Goal: Consume media (video, audio)

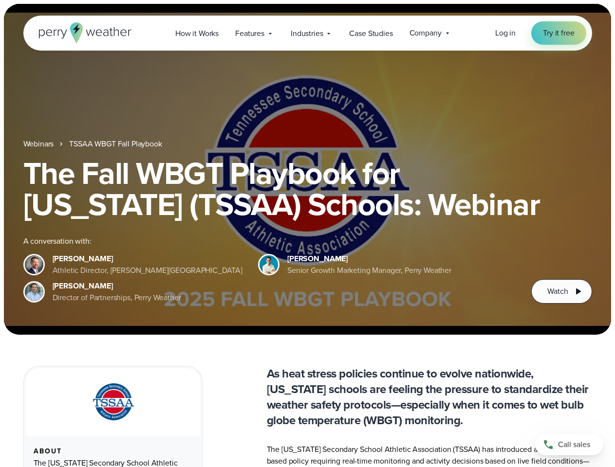
click at [307, 234] on div "The Fall WBGT Playbook for [US_STATE] (TSSAA) Schools: Webinar A conversation w…" at bounding box center [307, 231] width 568 height 146
click at [307, 33] on span "Industries" at bounding box center [307, 34] width 32 height 12
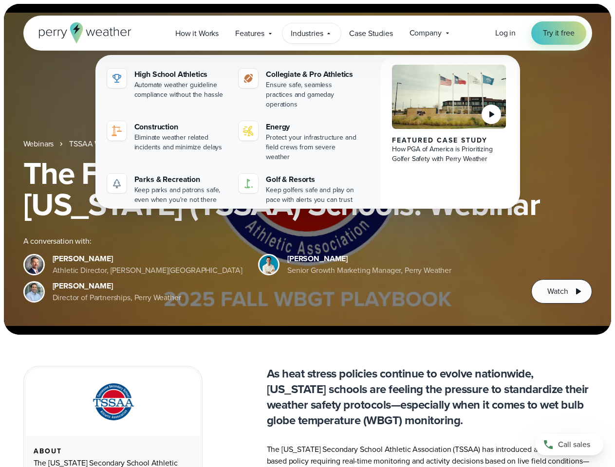
click at [307, 169] on h1 "The Fall WBGT Playbook for [US_STATE] (TSSAA) Schools: Webinar" at bounding box center [307, 189] width 568 height 62
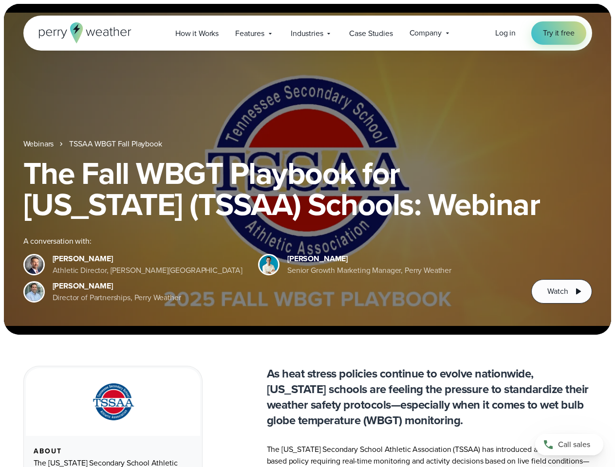
click at [116, 144] on link "TSSAA WBGT Fall Playbook" at bounding box center [115, 144] width 92 height 12
click at [561, 292] on span "Watch" at bounding box center [557, 292] width 20 height 12
